Goal: Task Accomplishment & Management: Use online tool/utility

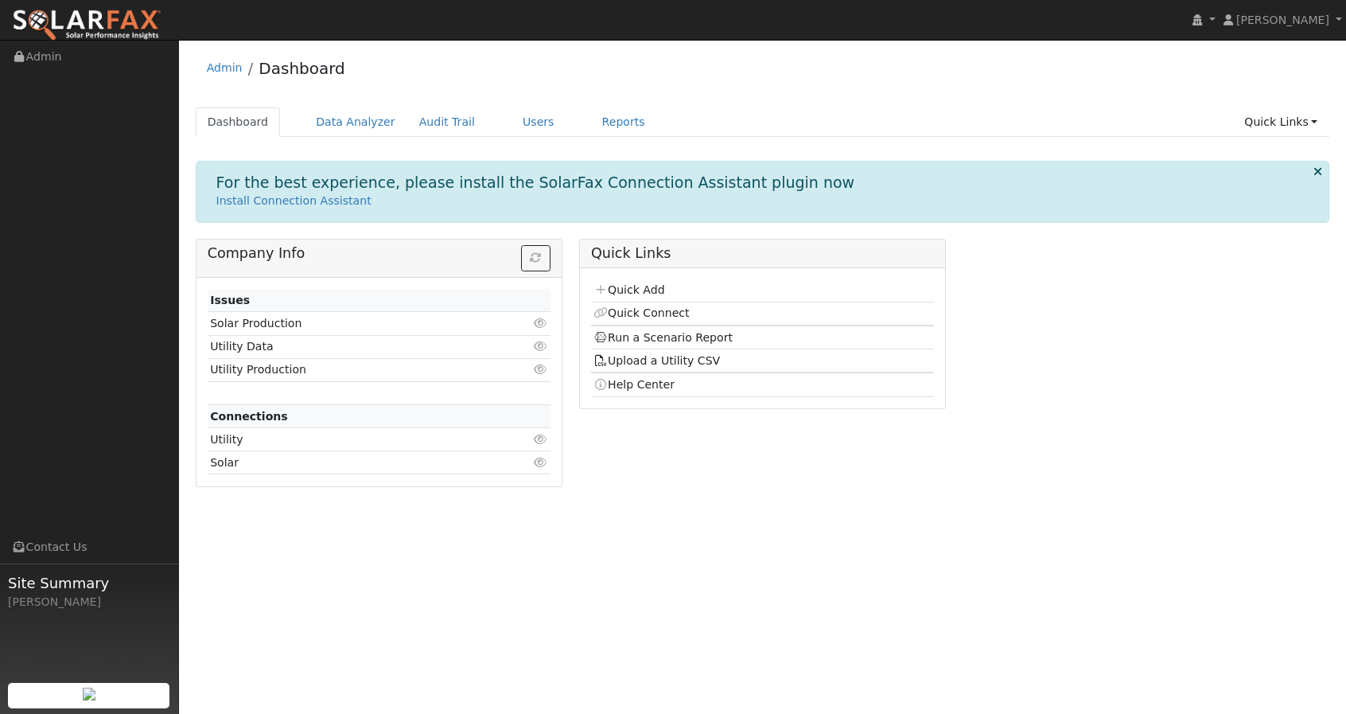
click at [695, 484] on div "Quick Links Quick Add Quick Connect Run a Scenario Report Upload a Utility CSV …" at bounding box center [761, 369] width 383 height 260
click at [517, 119] on link "Users" at bounding box center [539, 121] width 56 height 29
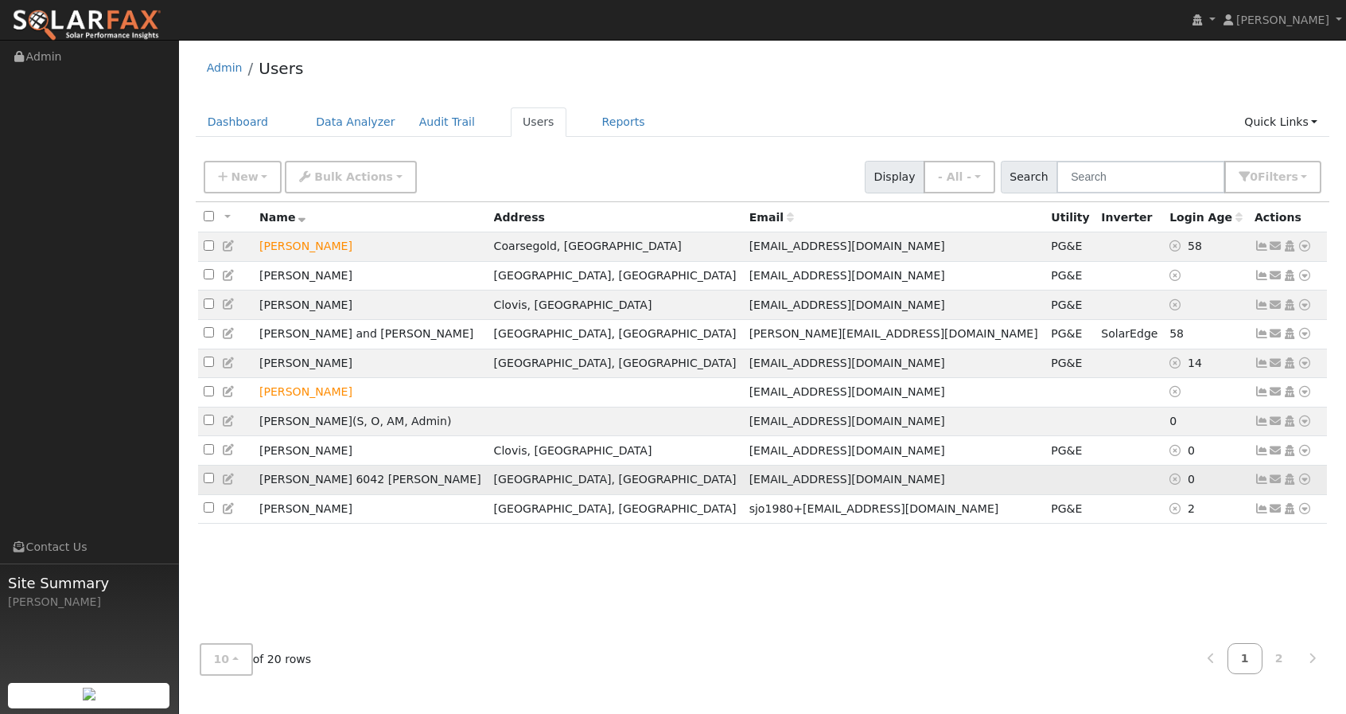
click at [1307, 483] on icon at bounding box center [1305, 478] width 14 height 11
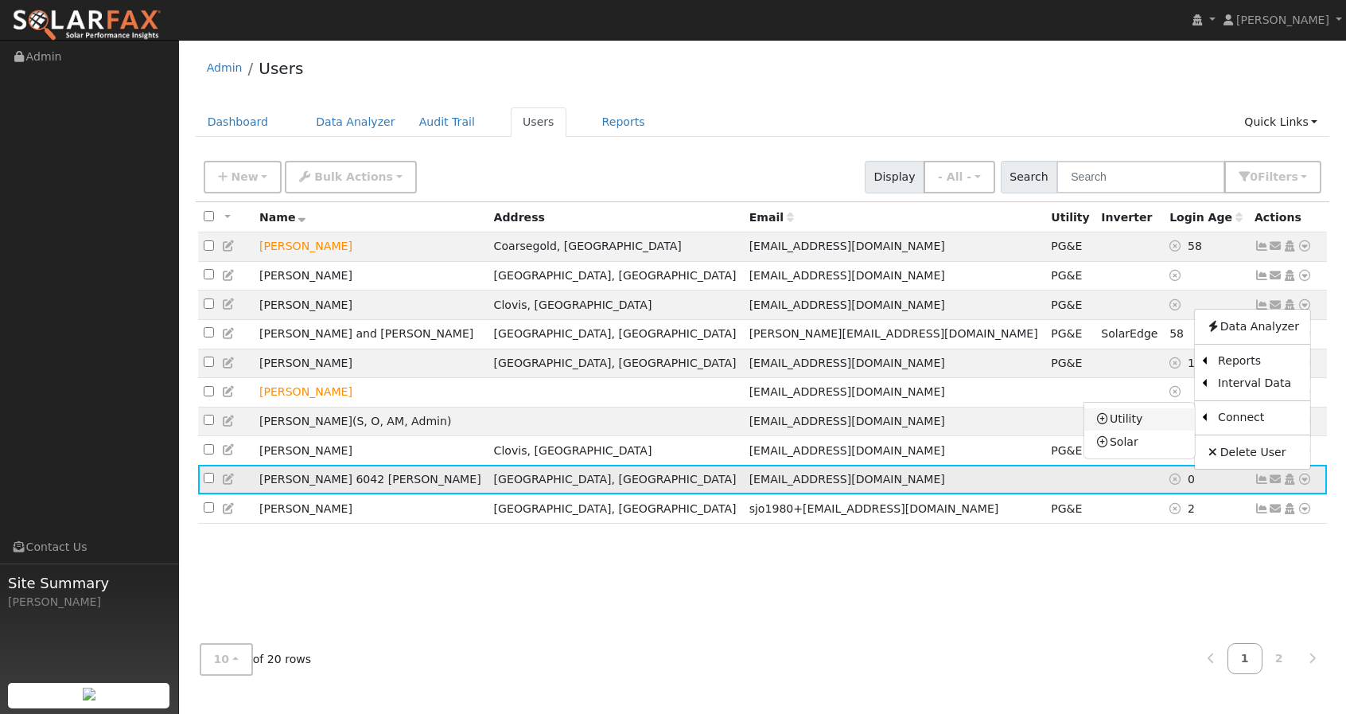
click at [1137, 426] on link "Utility" at bounding box center [1139, 419] width 111 height 22
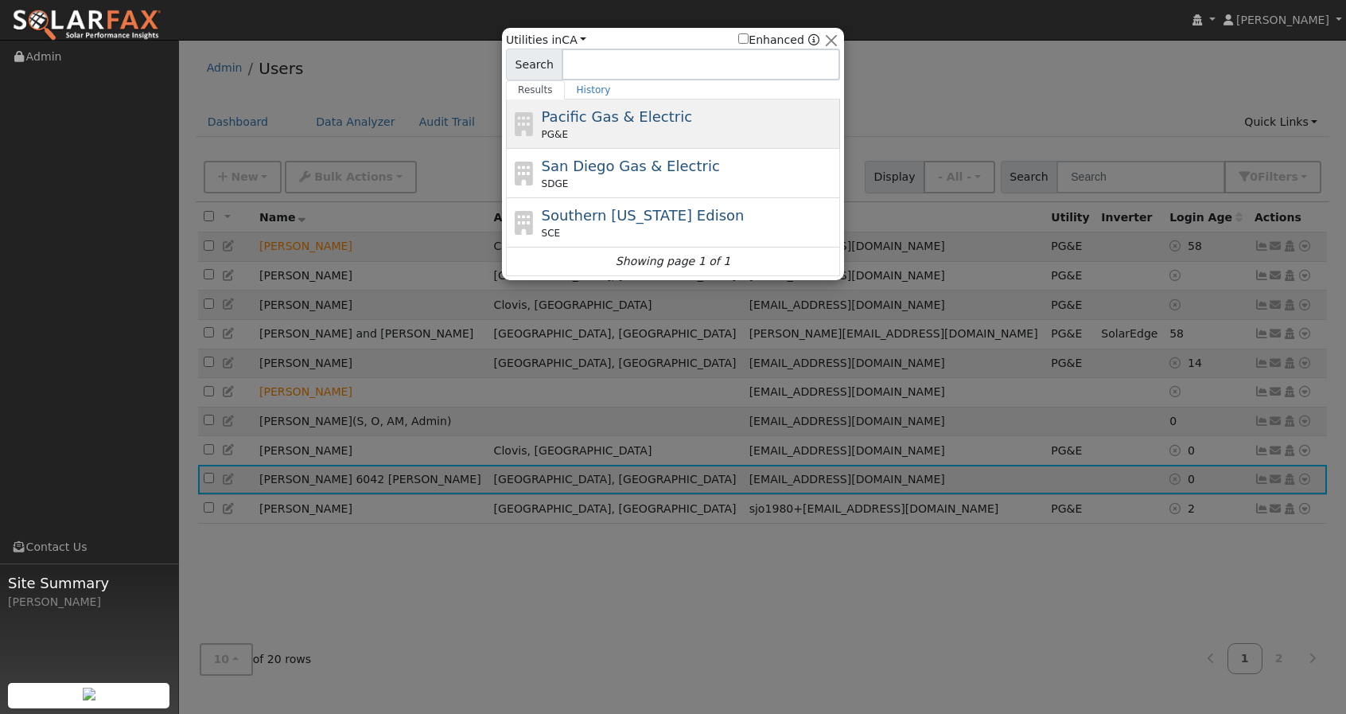
click at [605, 117] on span "Pacific Gas & Electric" at bounding box center [617, 116] width 150 height 17
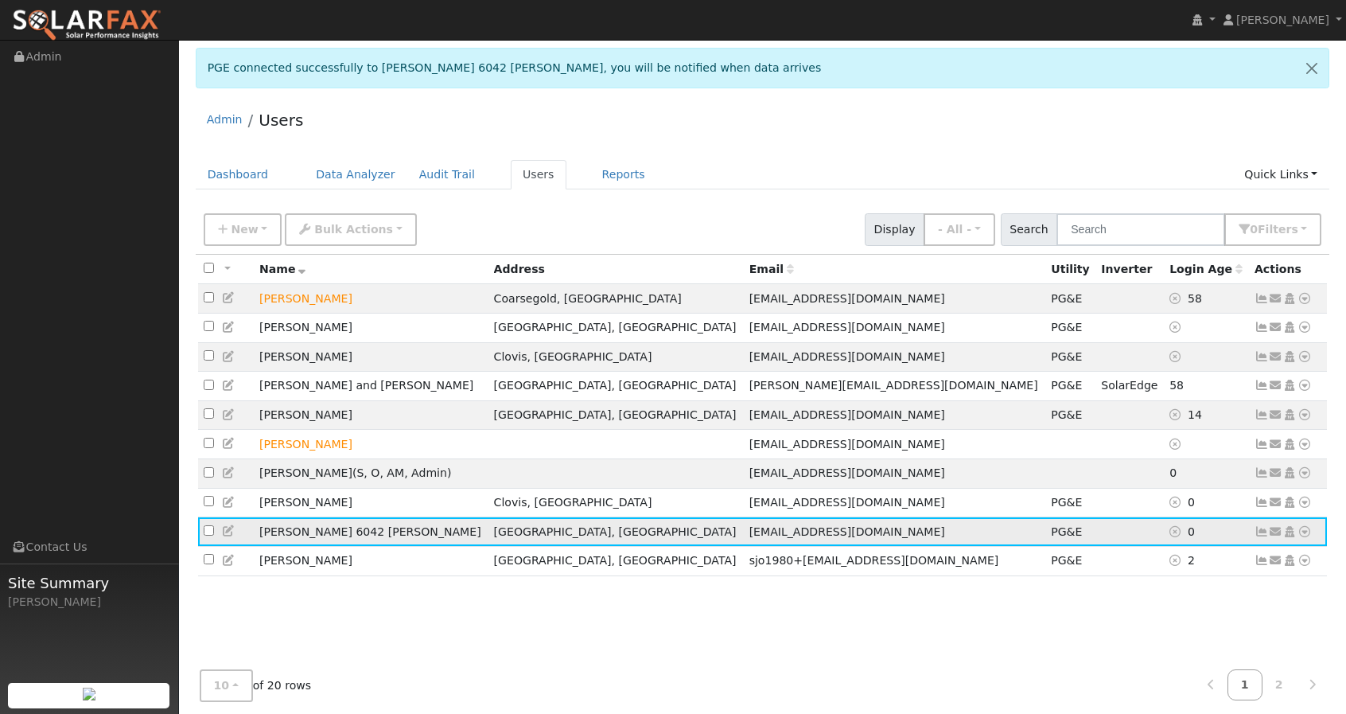
click at [1304, 534] on icon at bounding box center [1305, 531] width 14 height 11
click at [1237, 358] on link "Data Analyzer" at bounding box center [1252, 356] width 115 height 22
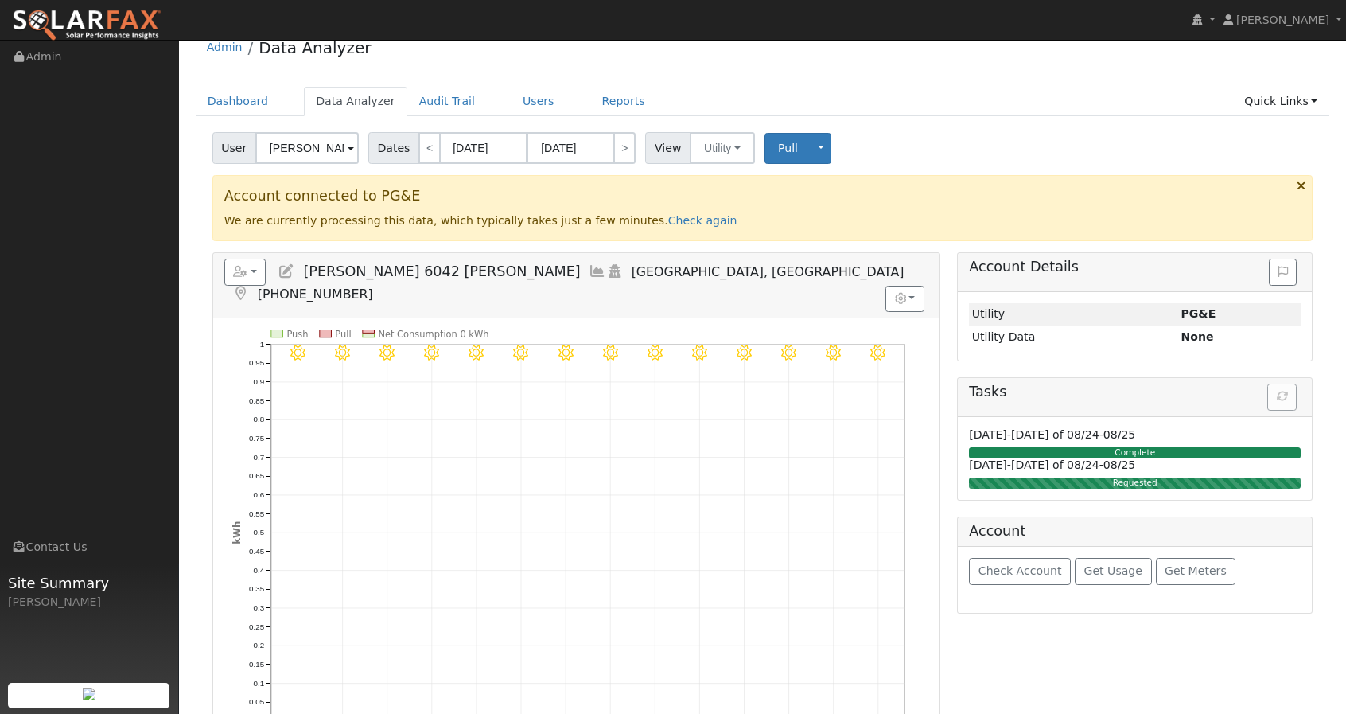
scroll to position [18, 0]
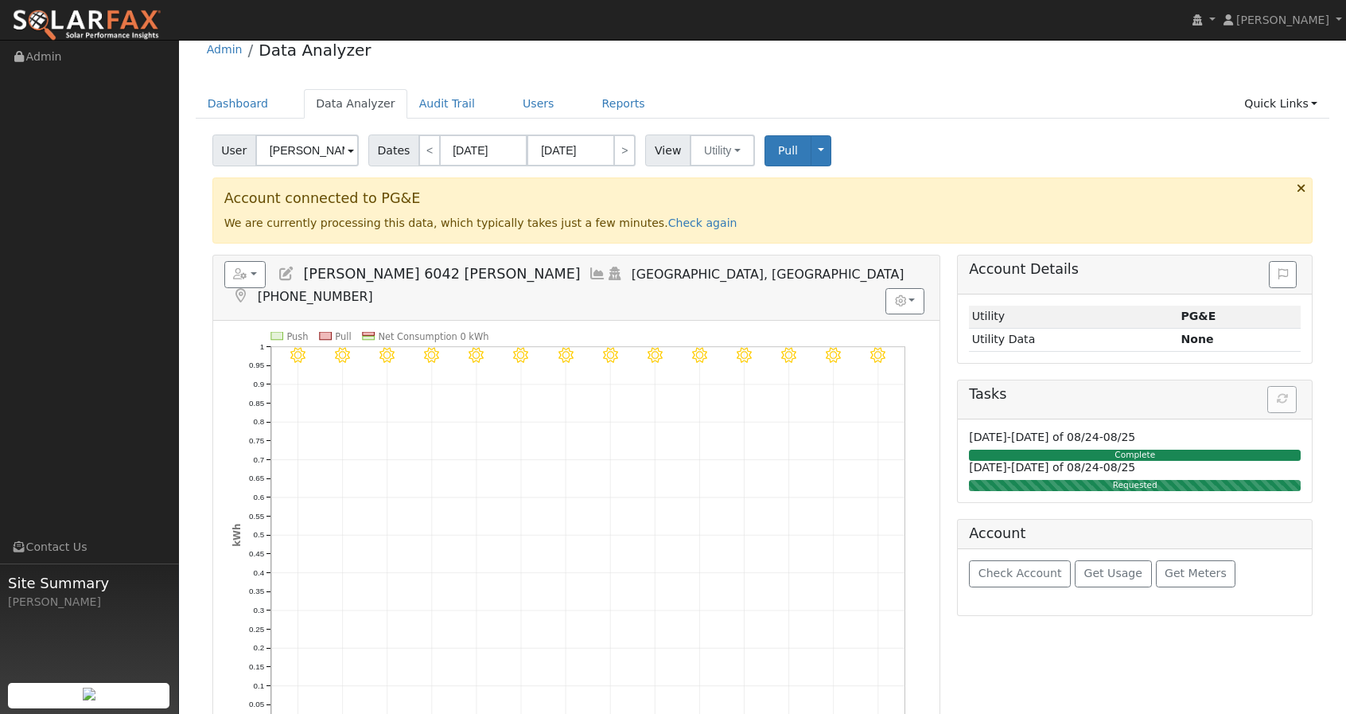
click at [901, 134] on div "User Elyse 6042 Murphy Account Default Account Default Account 6042 North Sella…" at bounding box center [762, 147] width 1107 height 37
click at [906, 152] on div "User Elyse 6042 Murphy Account Default Account Default Account 6042 North Sella…" at bounding box center [762, 147] width 1107 height 37
